Goal: Task Accomplishment & Management: Complete application form

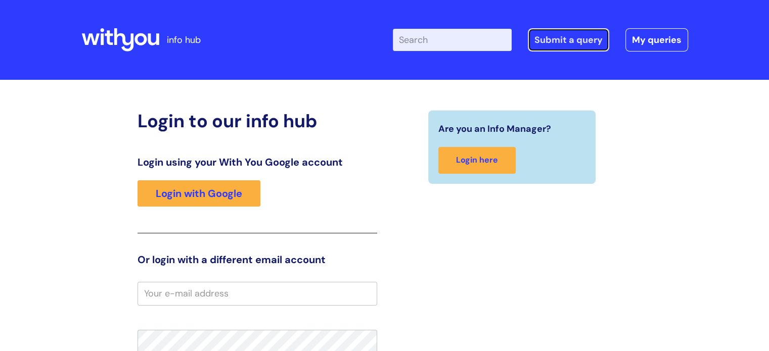
click at [562, 36] on link "Submit a query" at bounding box center [568, 39] width 81 height 23
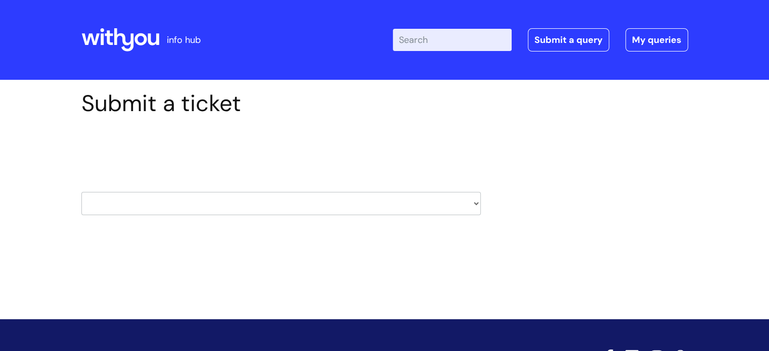
click at [362, 210] on select "HR / People IT and Support Clinical Drug Alerts Finance Accounts Data Support T…" at bounding box center [280, 203] width 399 height 23
select select "hr_/_people"
click at [81, 192] on select "HR / People IT and Support Clinical Drug Alerts Finance Accounts Data Support T…" at bounding box center [280, 203] width 399 height 23
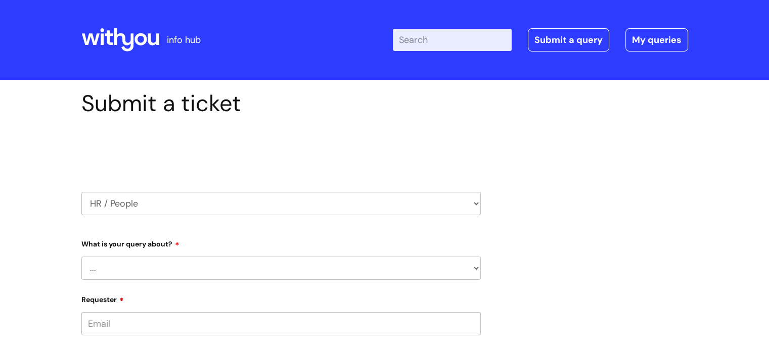
click at [205, 268] on select "... Absence Query Holiday Query Employee change request General HR Query iTrent…" at bounding box center [280, 268] width 399 height 23
select select "General HR Query"
click at [81, 257] on select "... Absence Query Holiday Query Employee change request General HR Query iTrent…" at bounding box center [280, 268] width 399 height 23
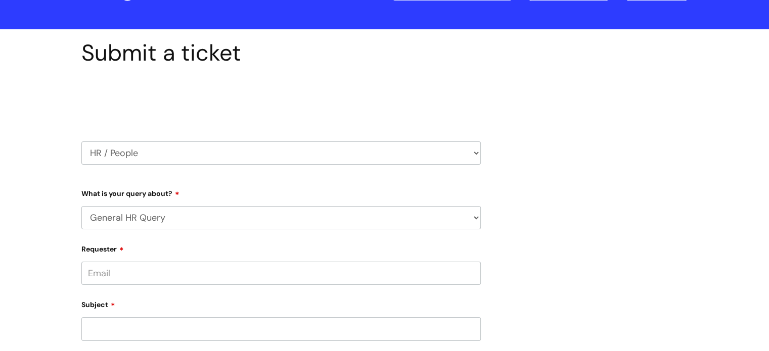
click at [146, 276] on input "Requester" at bounding box center [280, 273] width 399 height 23
type input "b"
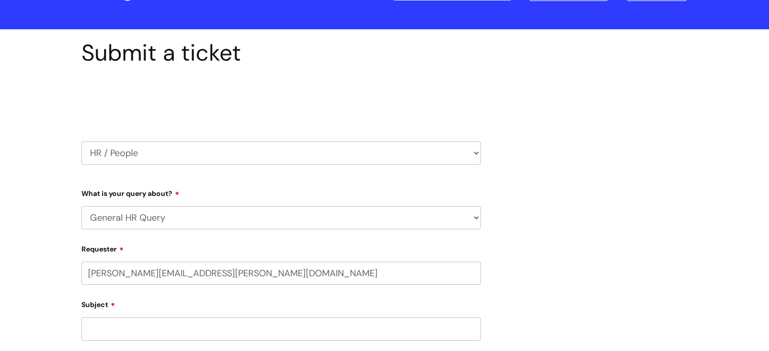
scroll to position [101, 0]
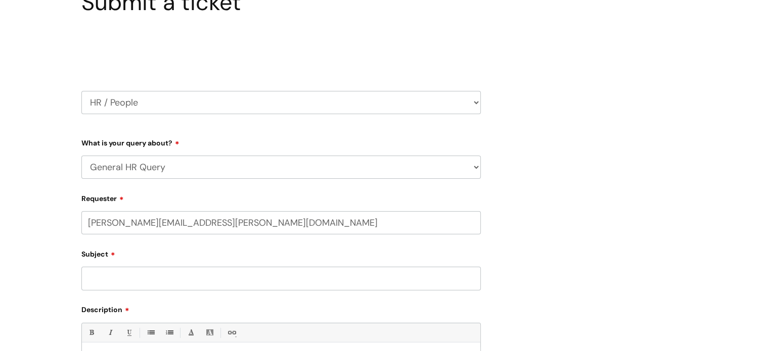
type input "brian.pomeroy@withyou.org.uk"
click at [183, 274] on input "Subject" at bounding box center [280, 278] width 399 height 23
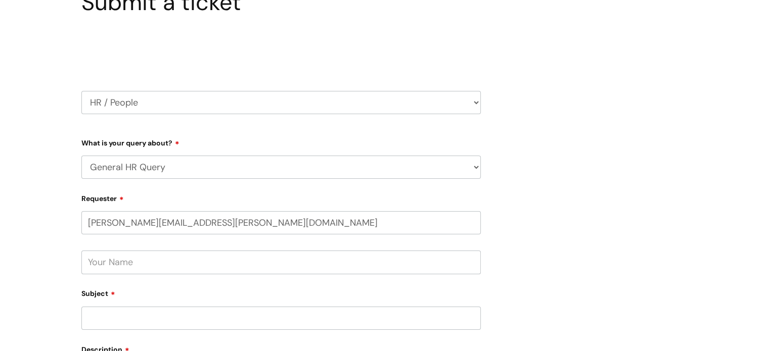
click at [179, 257] on input "text" at bounding box center [280, 262] width 399 height 23
type input "Brian Pomeroy"
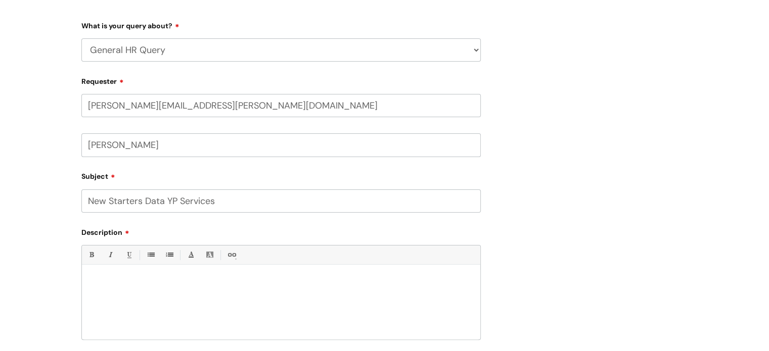
scroll to position [253, 0]
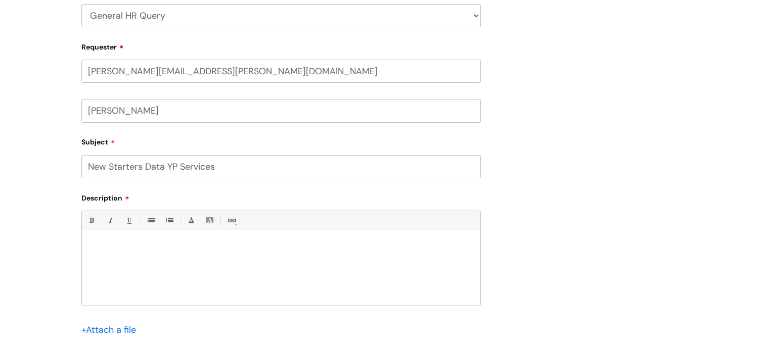
type input "New Starters Data YP Services"
click at [173, 257] on div at bounding box center [281, 271] width 398 height 70
click at [311, 265] on p "I am about to undertake an audit of YP services inductions on behalf on J" at bounding box center [280, 265] width 383 height 9
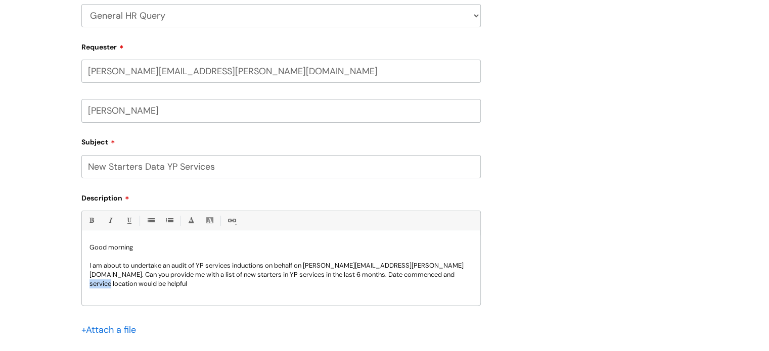
drag, startPoint x: 416, startPoint y: 277, endPoint x: 439, endPoint y: 278, distance: 22.3
click at [439, 278] on p "I am about to undertake an audit of YP services inductions on behalf on jennife…" at bounding box center [280, 274] width 383 height 27
click at [471, 277] on p "I am about to undertake an audit of YP services inductions on behalf on jennife…" at bounding box center [280, 274] width 383 height 27
click at [88, 294] on div "Good morning I am about to undertake an audit of YP services inductions on beha…" at bounding box center [281, 271] width 398 height 70
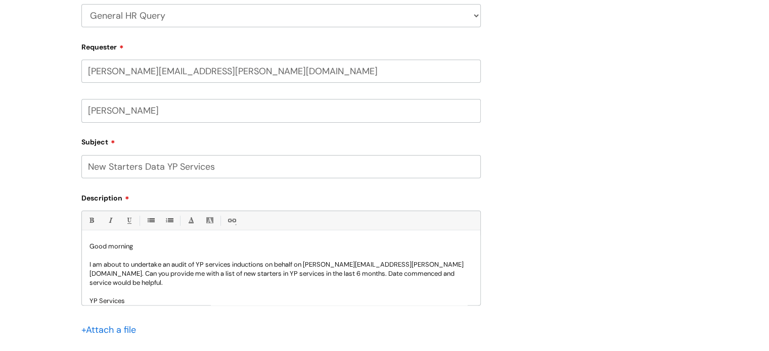
click at [187, 277] on p "I am about to undertake an audit of YP services inductions on behalf on jennife…" at bounding box center [280, 273] width 383 height 27
click at [150, 285] on p "I am about to undertake an audit of YP services inductions on behalf on jennife…" at bounding box center [280, 273] width 383 height 27
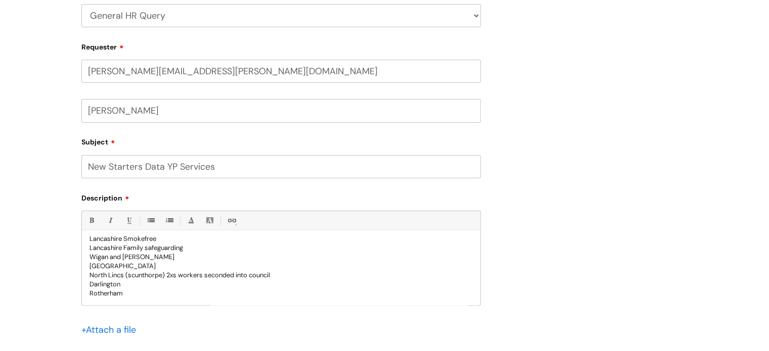
scroll to position [0, 0]
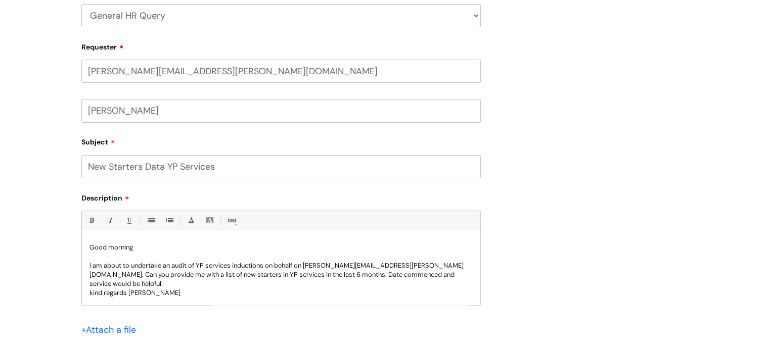
click at [92, 295] on p "kind regards Brian" at bounding box center [280, 293] width 383 height 9
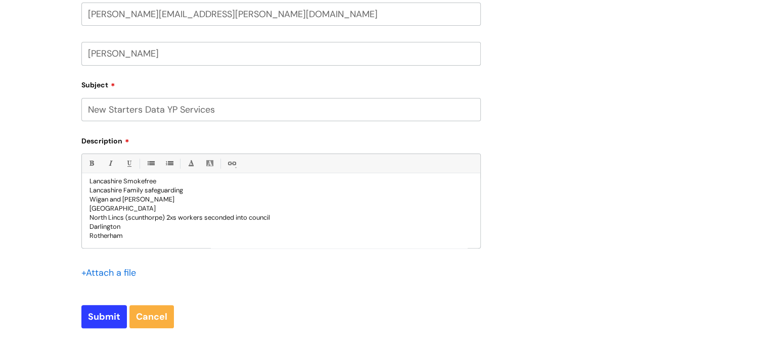
scroll to position [354, 0]
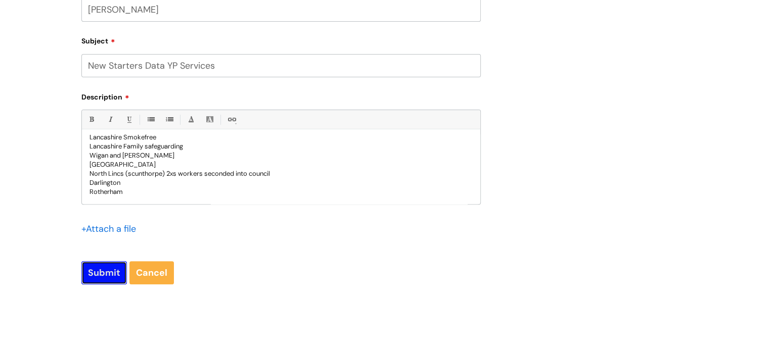
click at [111, 270] on input "Submit" at bounding box center [103, 272] width 45 height 23
type input "Please Wait..."
